Goal: Task Accomplishment & Management: Complete application form

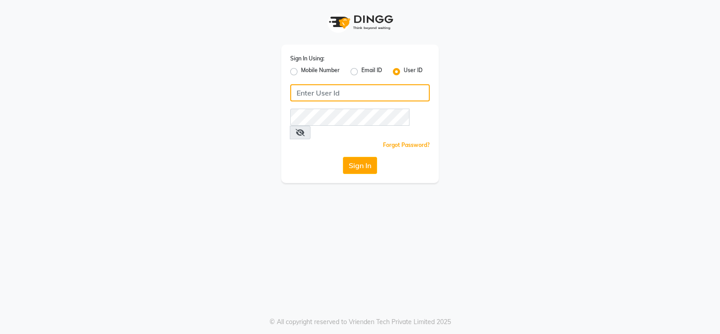
type input "Beauty"
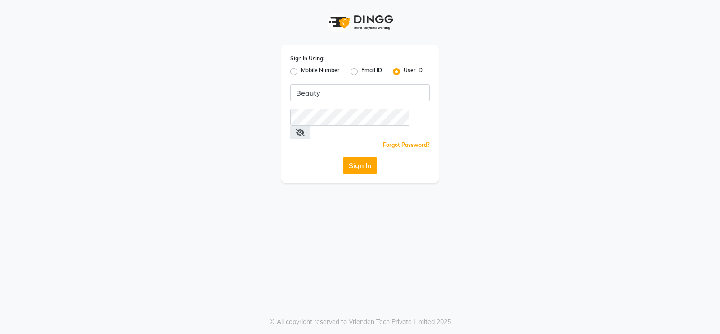
click at [305, 129] on icon at bounding box center [300, 132] width 9 height 7
click at [304, 129] on icon at bounding box center [300, 132] width 8 height 7
click at [363, 157] on button "Sign In" at bounding box center [360, 165] width 34 height 17
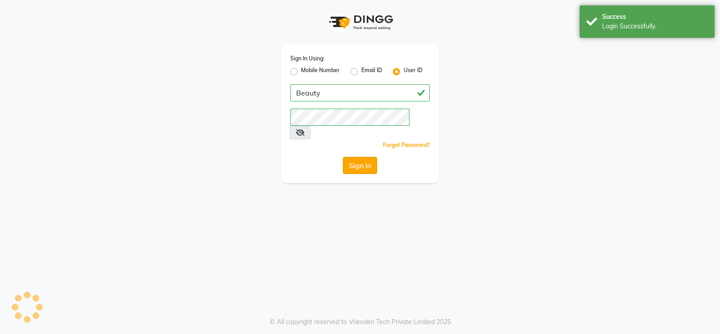
select select "100"
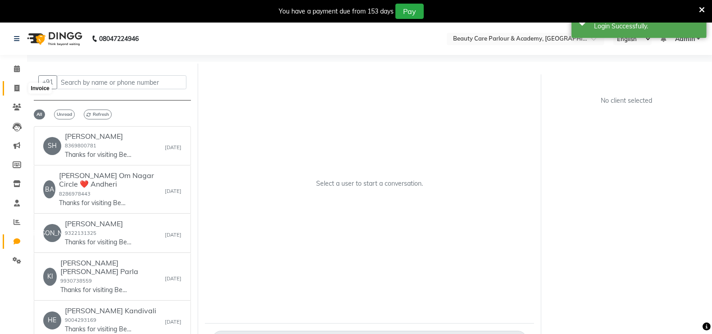
click at [16, 88] on icon at bounding box center [16, 88] width 5 height 7
select select "8049"
select select "service"
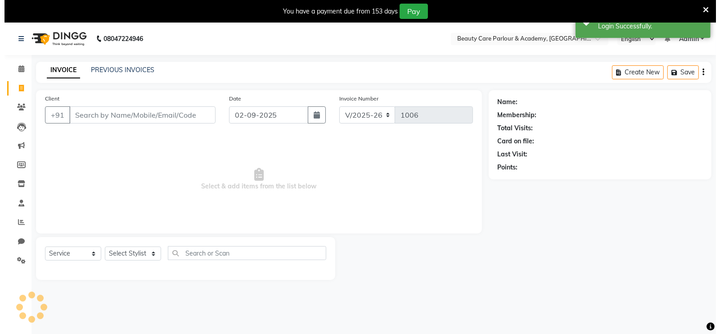
scroll to position [22, 0]
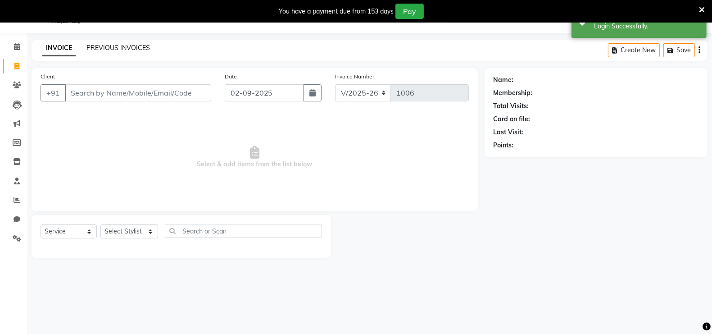
click at [111, 44] on link "PREVIOUS INVOICES" at bounding box center [117, 48] width 63 height 8
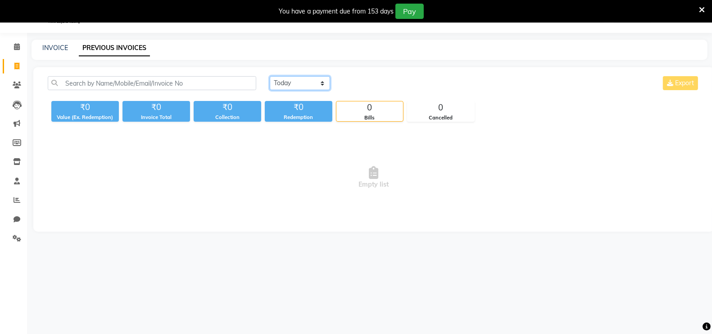
click at [288, 81] on select "[DATE] [DATE] Custom Range" at bounding box center [300, 83] width 60 height 14
select select "[DATE]"
click at [270, 76] on select "[DATE] [DATE] Custom Range" at bounding box center [300, 83] width 60 height 14
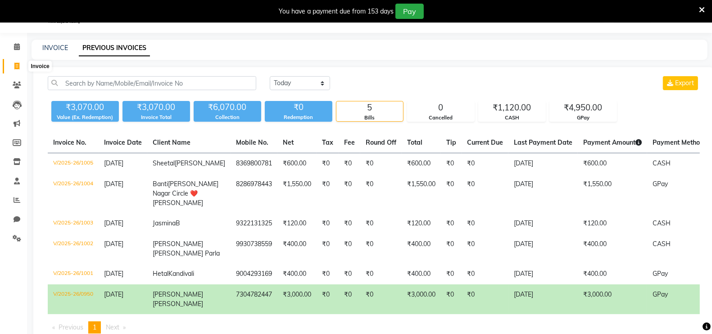
click at [17, 65] on icon at bounding box center [16, 66] width 5 height 7
select select "service"
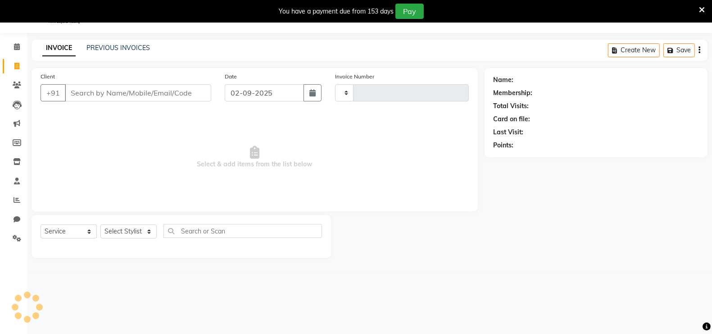
type input "1006"
select select "8049"
type input "7400241994"
click at [181, 91] on span "Add Client" at bounding box center [188, 92] width 36 height 9
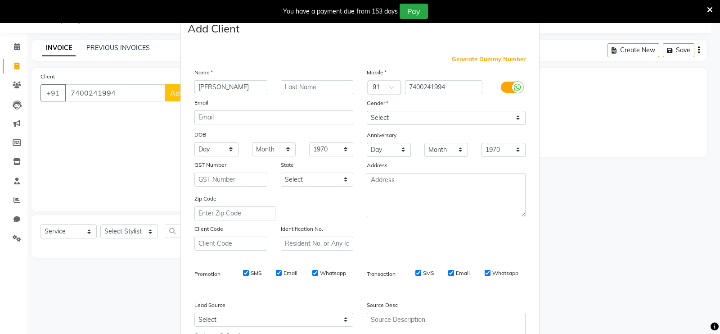
type input "[PERSON_NAME]"
click at [514, 118] on select "Select [DEMOGRAPHIC_DATA] [DEMOGRAPHIC_DATA] Other Prefer Not To Say" at bounding box center [446, 118] width 159 height 14
select select "[DEMOGRAPHIC_DATA]"
click at [367, 111] on select "Select [DEMOGRAPHIC_DATA] [DEMOGRAPHIC_DATA] Other Prefer Not To Say" at bounding box center [446, 118] width 159 height 14
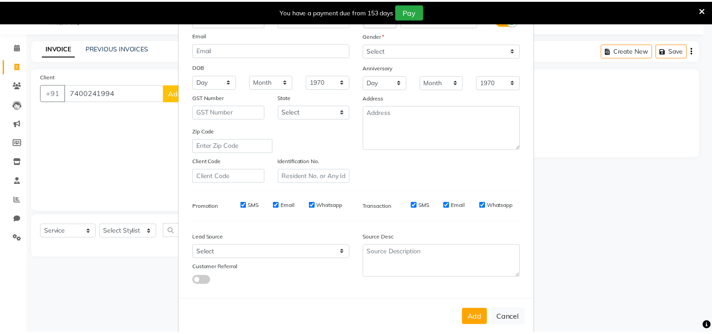
scroll to position [83, 0]
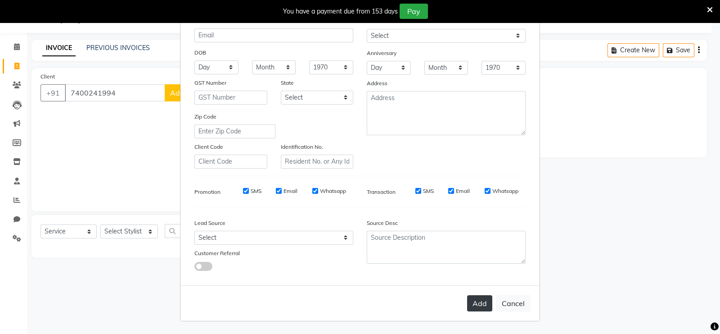
click at [474, 303] on button "Add" at bounding box center [479, 303] width 25 height 16
select select
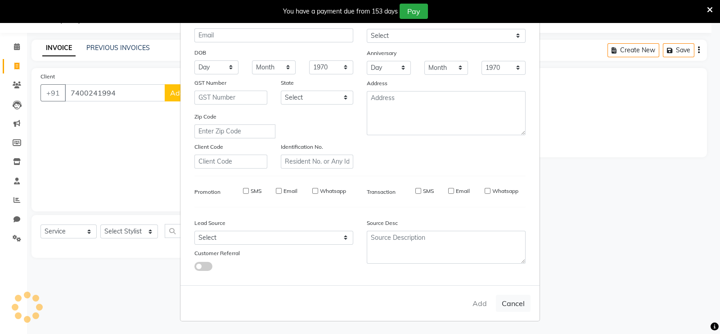
select select
checkbox input "false"
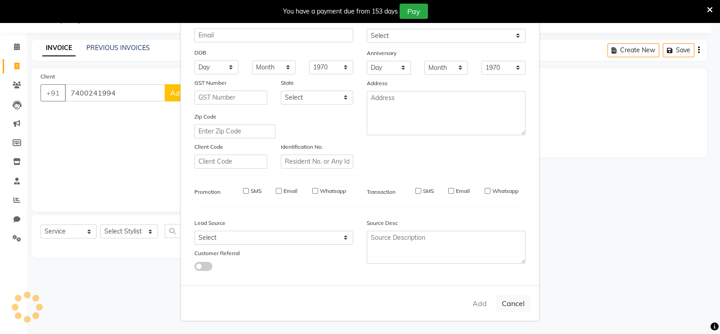
checkbox input "false"
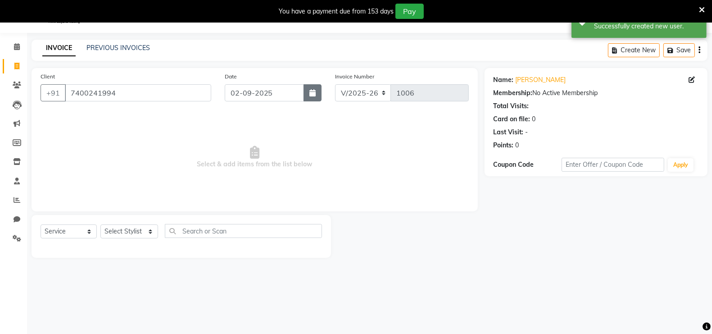
click at [311, 92] on icon "button" at bounding box center [312, 92] width 6 height 7
select select "9"
select select "2025"
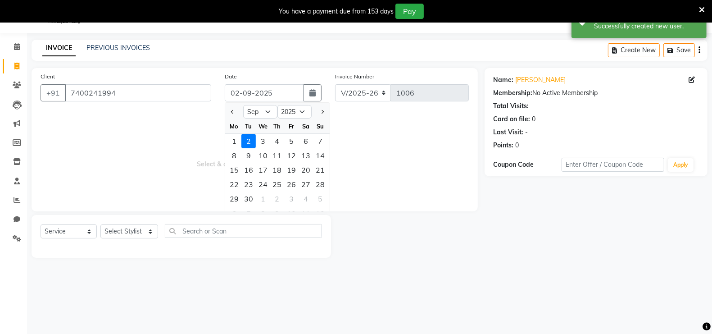
drag, startPoint x: 234, startPoint y: 141, endPoint x: 459, endPoint y: 229, distance: 241.6
click at [459, 229] on div at bounding box center [407, 236] width 153 height 43
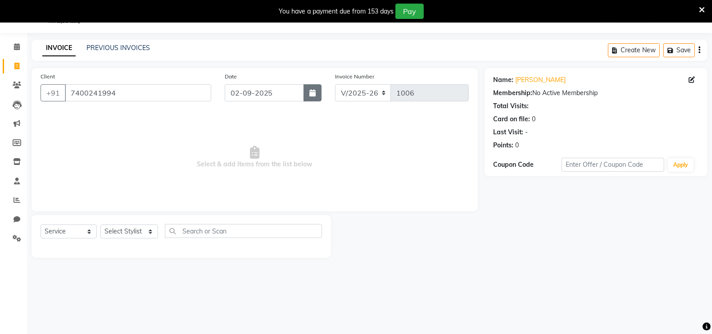
click at [311, 90] on icon "button" at bounding box center [312, 92] width 6 height 7
select select "9"
select select "2025"
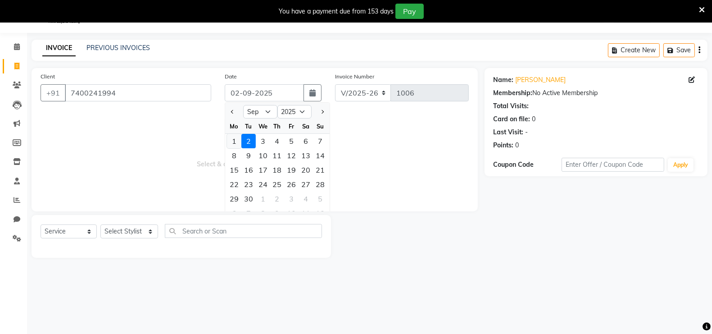
click at [232, 137] on div "1" at bounding box center [234, 141] width 14 height 14
type input "[DATE]"
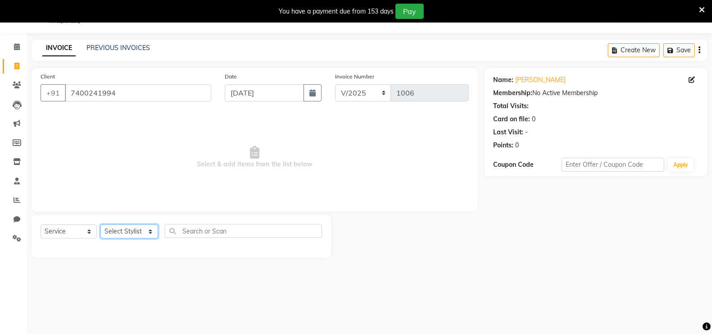
click at [118, 232] on select "Select Stylist [PERSON_NAME] [PERSON_NAME] [PERSON_NAME] (Beautician) [PERSON_N…" at bounding box center [129, 231] width 58 height 14
select select "76923"
click at [100, 224] on select "Select Stylist [PERSON_NAME] [PERSON_NAME] [PERSON_NAME] (Beautician) [PERSON_N…" at bounding box center [129, 231] width 58 height 14
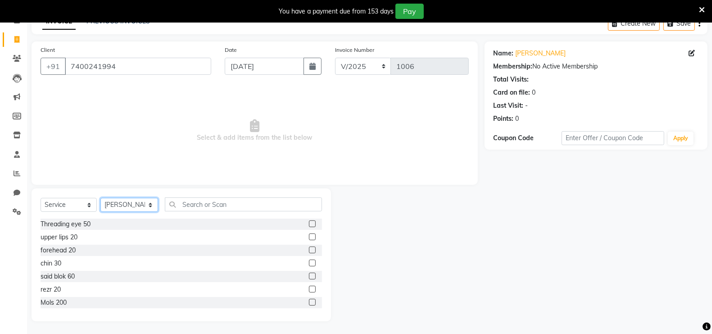
scroll to position [49, 0]
click at [309, 224] on label at bounding box center [312, 223] width 7 height 7
click at [309, 224] on input "checkbox" at bounding box center [312, 224] width 6 height 6
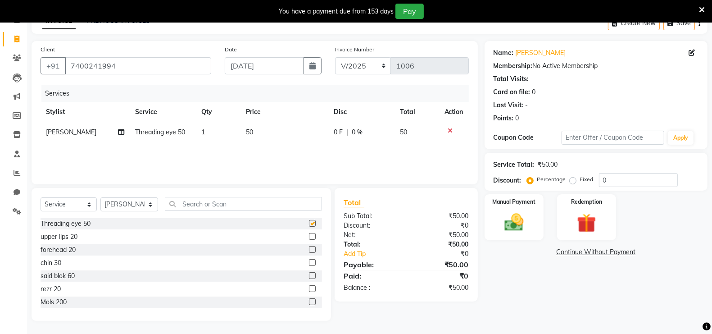
checkbox input "false"
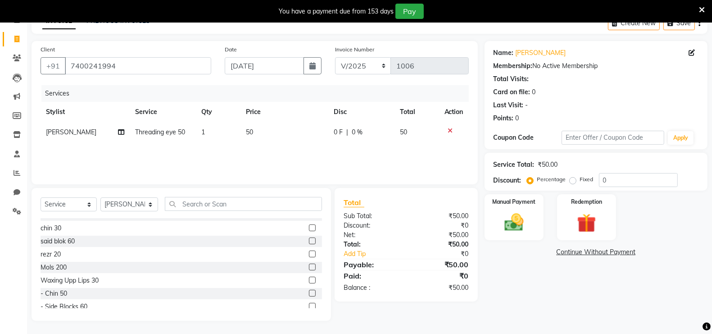
scroll to position [45, 0]
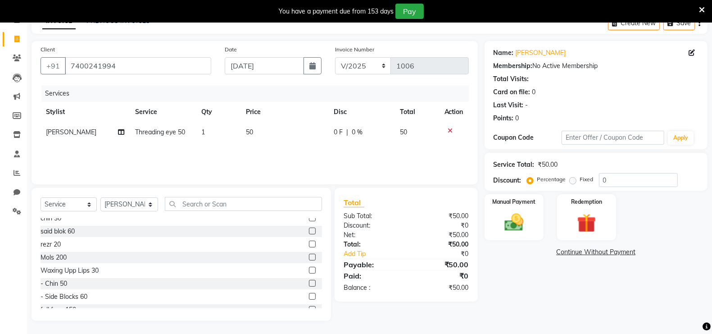
click at [309, 271] on label at bounding box center [312, 269] width 7 height 7
click at [309, 271] on input "checkbox" at bounding box center [312, 270] width 6 height 6
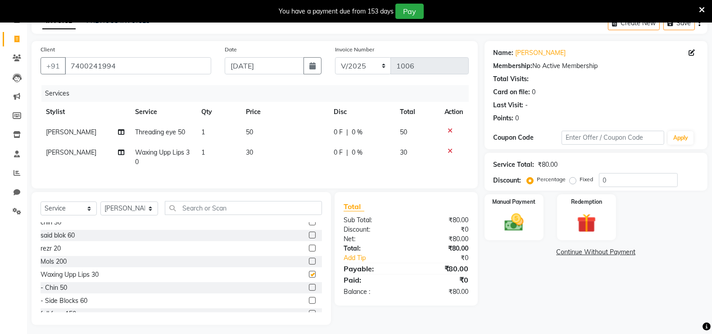
checkbox input "false"
click at [513, 215] on img at bounding box center [514, 222] width 32 height 23
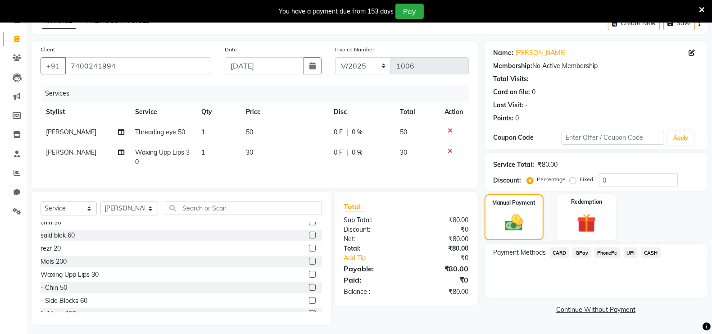
click at [0, 297] on div "Calendar Invoice Clients Leads Marketing Members Inventory Staff Reports Chat S…" at bounding box center [61, 161] width 122 height 325
click at [0, 295] on div "Calendar Invoice Clients Leads Marketing Members Inventory Staff Reports Chat S…" at bounding box center [61, 161] width 122 height 325
click at [651, 249] on span "CASH" at bounding box center [650, 252] width 19 height 10
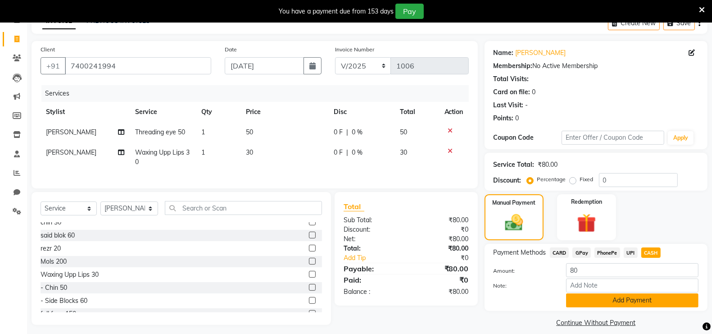
click at [639, 299] on button "Add Payment" at bounding box center [632, 300] width 132 height 14
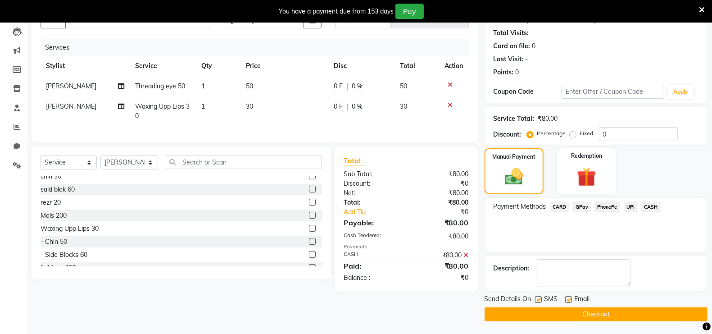
scroll to position [95, 0]
click at [614, 311] on button "Checkout" at bounding box center [595, 314] width 223 height 14
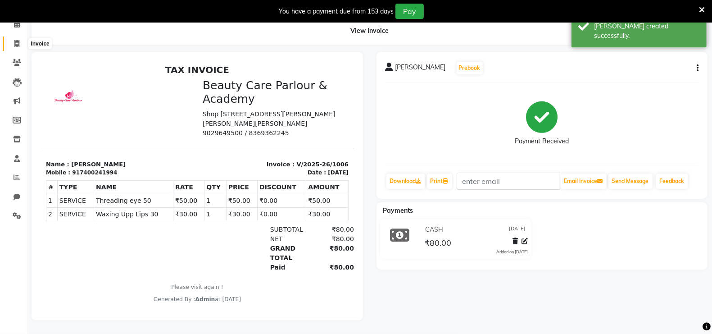
click at [16, 40] on icon at bounding box center [16, 43] width 5 height 7
select select "service"
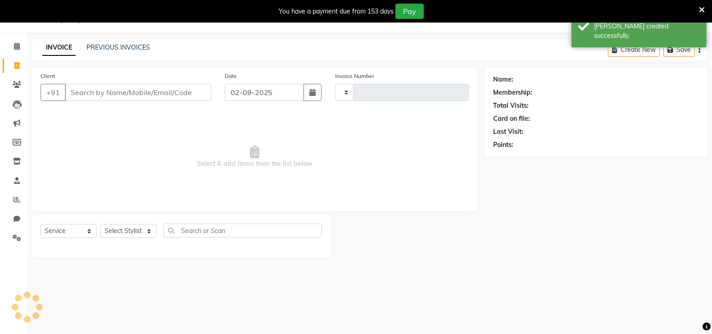
scroll to position [22, 0]
type input "1007"
select select "8049"
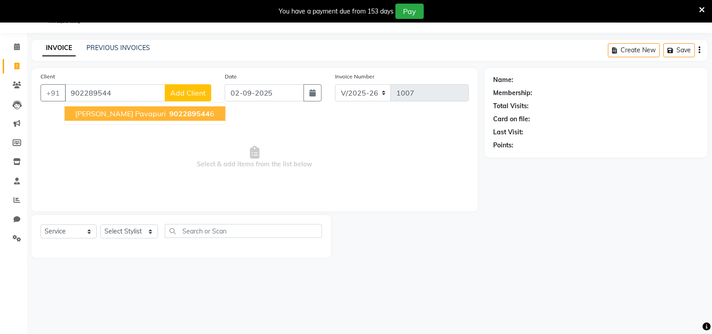
click at [115, 113] on span "[PERSON_NAME] Pavapuri" at bounding box center [121, 113] width 90 height 9
type input "9022895446"
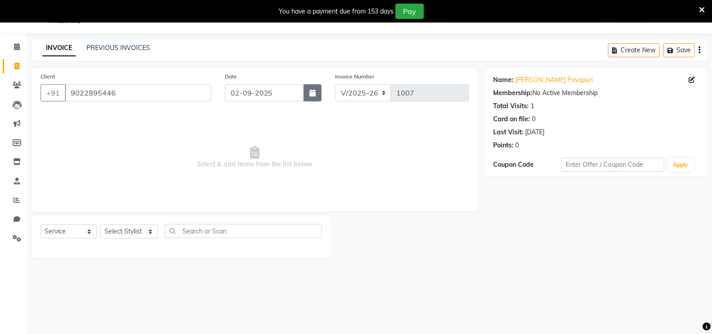
click at [310, 95] on icon "button" at bounding box center [312, 92] width 6 height 7
select select "9"
select select "2025"
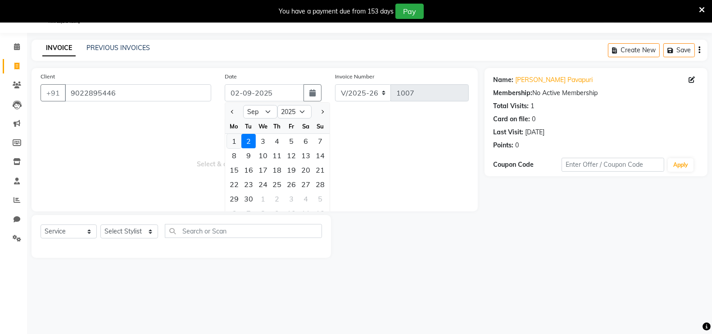
click at [232, 140] on div "1" at bounding box center [234, 141] width 14 height 14
type input "[DATE]"
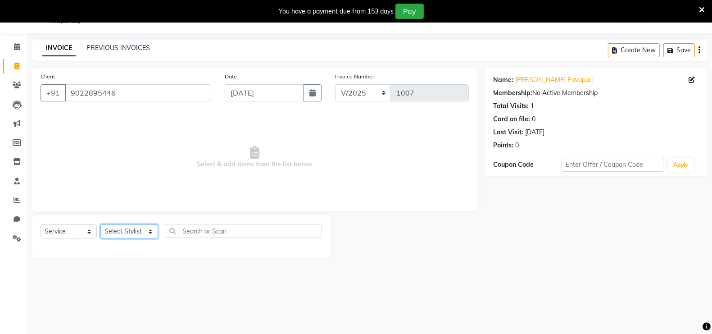
click at [124, 232] on select "Select Stylist [PERSON_NAME] [PERSON_NAME] [PERSON_NAME] (Beautician) [PERSON_N…" at bounding box center [129, 231] width 58 height 14
select select "76923"
click at [100, 224] on select "Select Stylist [PERSON_NAME] [PERSON_NAME] [PERSON_NAME] (Beautician) [PERSON_N…" at bounding box center [129, 231] width 58 height 14
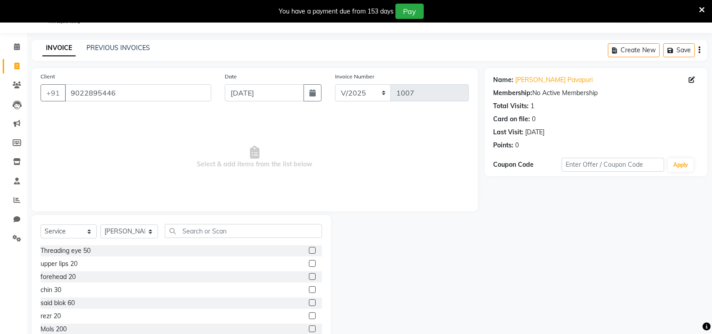
click at [309, 263] on label at bounding box center [312, 263] width 7 height 7
click at [309, 263] on input "checkbox" at bounding box center [312, 264] width 6 height 6
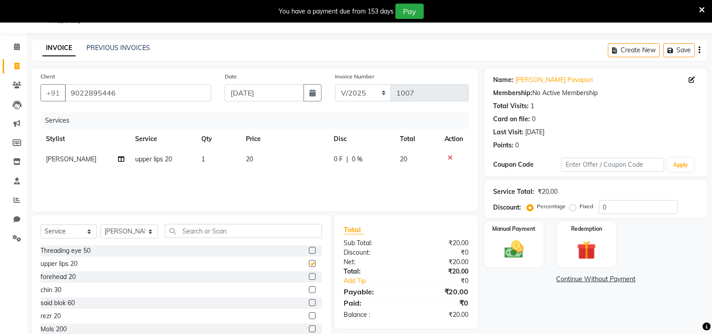
checkbox input "false"
click at [512, 239] on img at bounding box center [514, 249] width 32 height 23
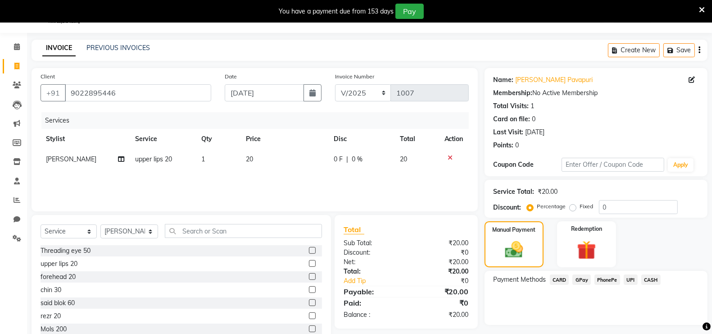
click at [650, 278] on span "CASH" at bounding box center [650, 279] width 19 height 10
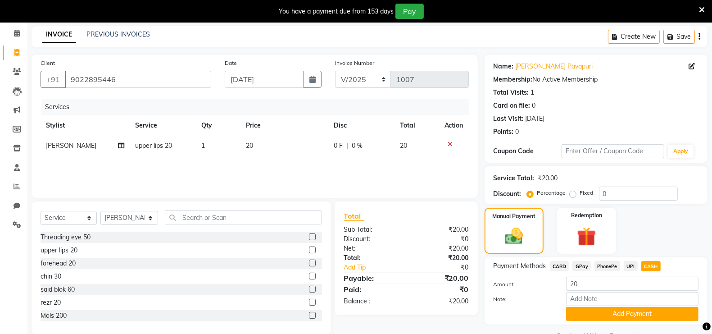
scroll to position [45, 0]
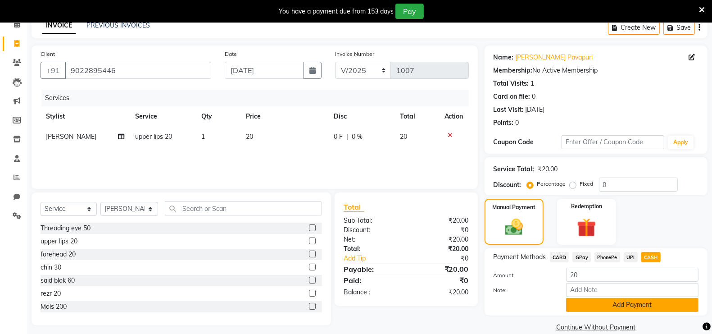
click at [629, 305] on button "Add Payment" at bounding box center [632, 305] width 132 height 14
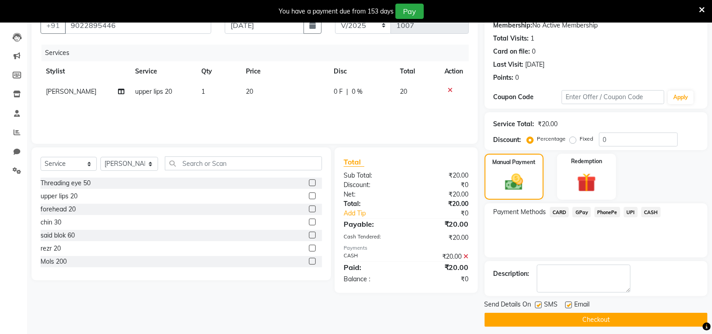
scroll to position [95, 0]
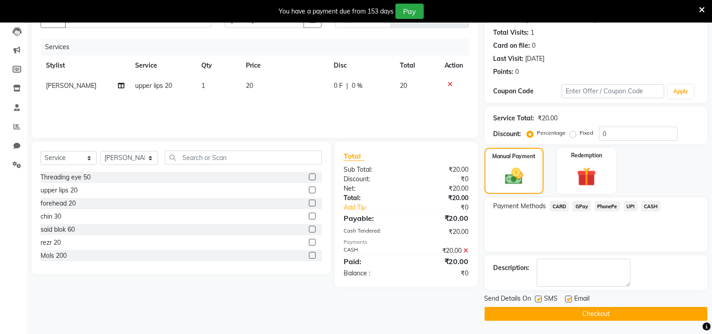
click at [623, 312] on button "Checkout" at bounding box center [595, 314] width 223 height 14
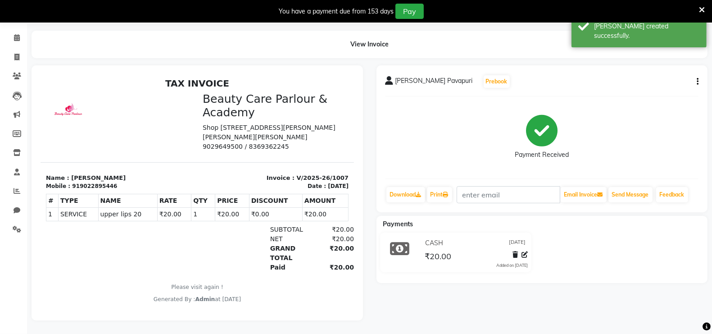
select select "service"
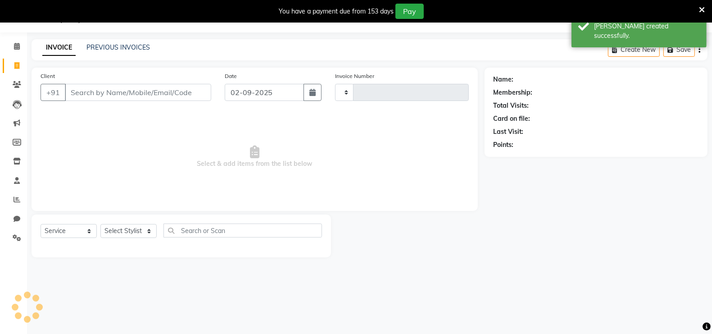
type input "1008"
select select "8049"
click at [113, 45] on link "PREVIOUS INVOICES" at bounding box center [117, 48] width 63 height 8
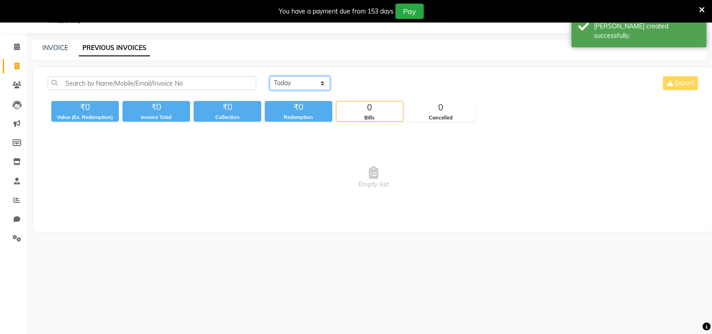
click at [276, 83] on select "[DATE] [DATE] Custom Range" at bounding box center [300, 83] width 60 height 14
select select "[DATE]"
click at [270, 76] on select "[DATE] [DATE] Custom Range" at bounding box center [300, 83] width 60 height 14
